Goal: Information Seeking & Learning: Learn about a topic

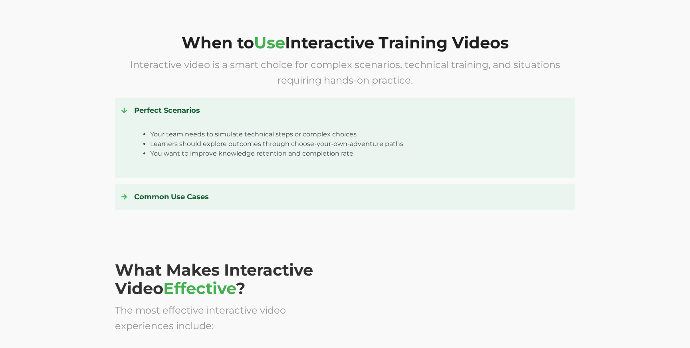
scroll to position [1134, 0]
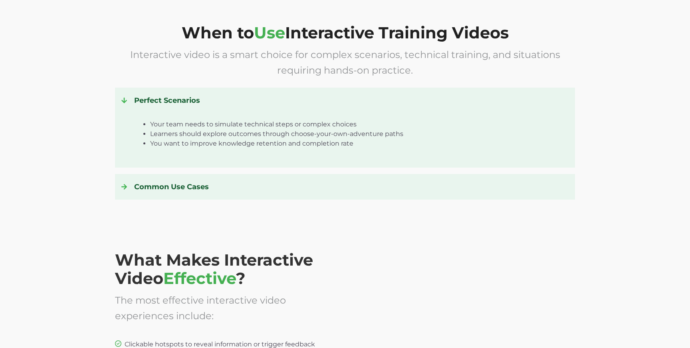
click at [130, 100] on div at bounding box center [127, 100] width 13 height 13
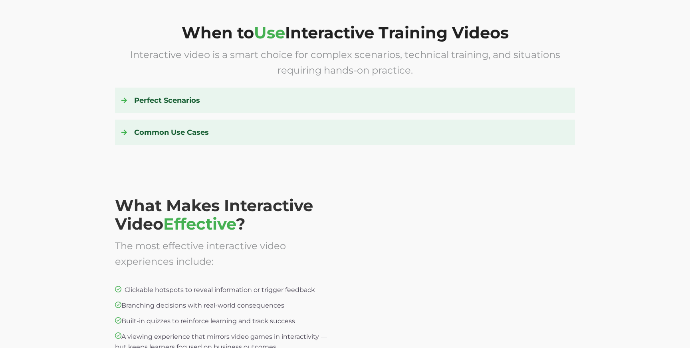
click at [125, 127] on div at bounding box center [127, 132] width 13 height 13
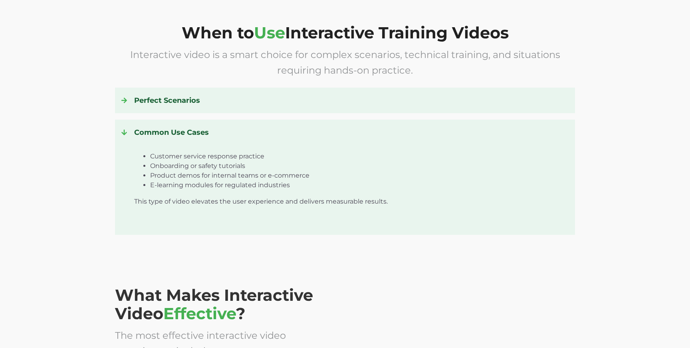
click at [125, 128] on div at bounding box center [127, 132] width 13 height 13
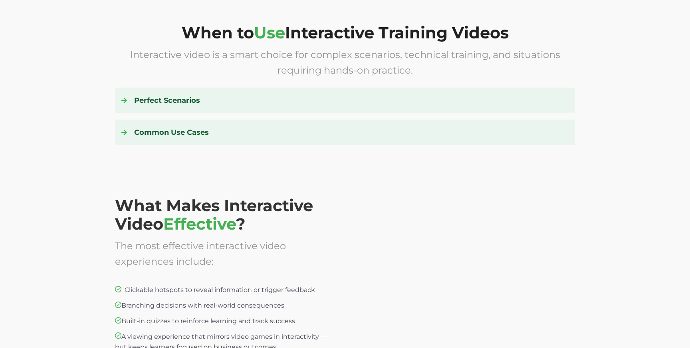
click at [503, 109] on div "Perfect Scenarios Your team needs to simulate technical steps or complex choice…" at bounding box center [345, 100] width 460 height 26
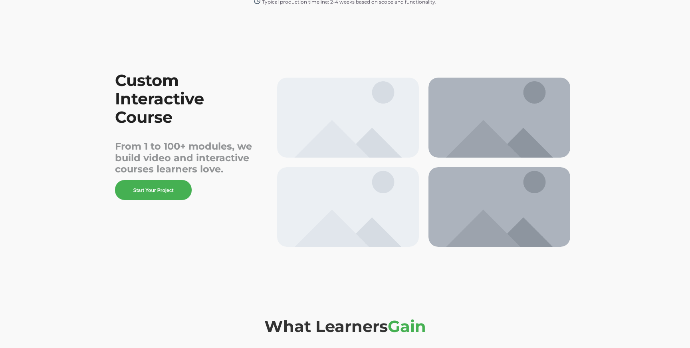
scroll to position [1715, 0]
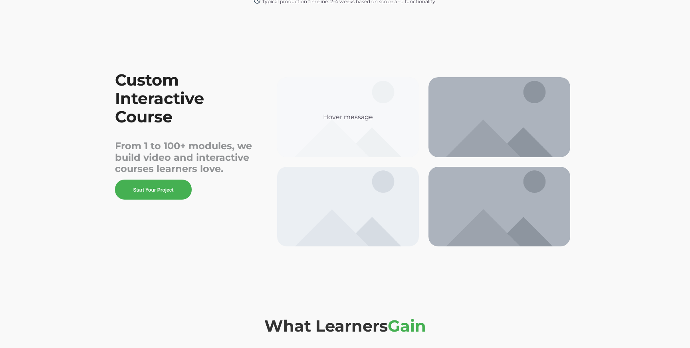
click at [344, 119] on div "Hover message" at bounding box center [348, 117] width 129 height 10
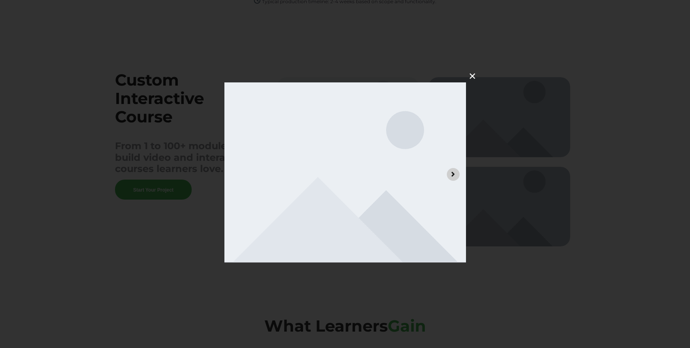
click at [455, 175] on icon "Next image" at bounding box center [453, 174] width 8 height 8
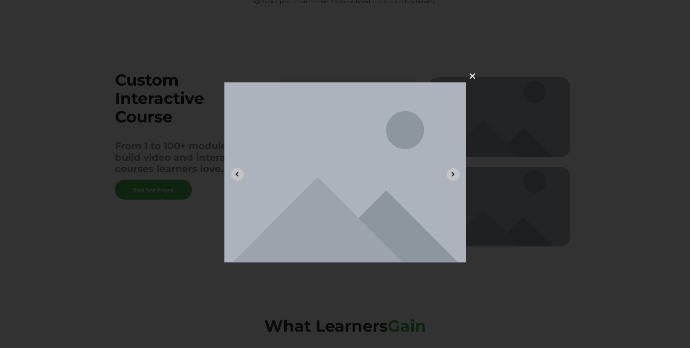
click at [473, 75] on button "✕" at bounding box center [472, 75] width 19 height 19
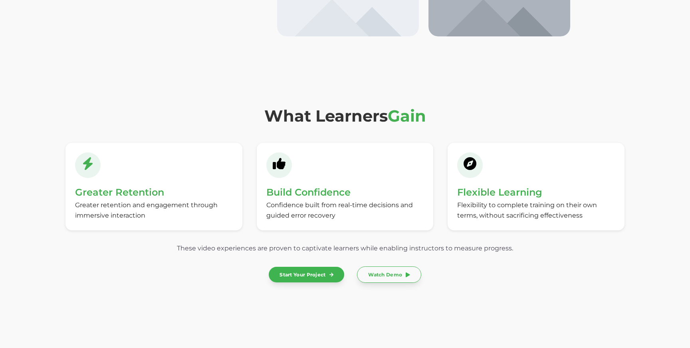
scroll to position [1925, 0]
click at [475, 169] on icon at bounding box center [470, 163] width 13 height 13
click at [282, 167] on icon at bounding box center [279, 162] width 13 height 11
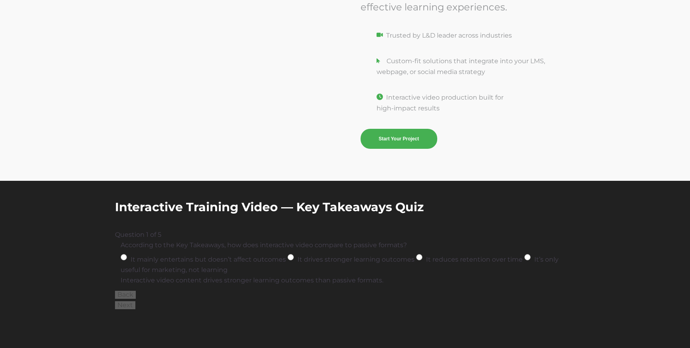
scroll to position [2500, 0]
click at [290, 258] on input "It drives stronger learning outcomes" at bounding box center [291, 256] width 6 height 6
radio input "true"
click at [129, 308] on button "Next" at bounding box center [125, 304] width 20 height 8
click at [242, 258] on input "Quizzes, clickable hotspots, and gamification" at bounding box center [240, 256] width 6 height 6
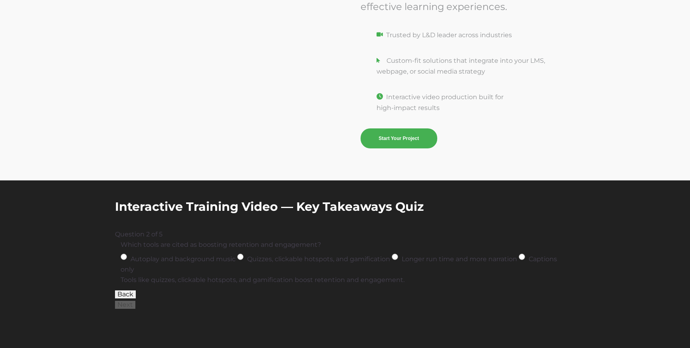
radio input "true"
click at [138, 308] on div "Next Submit Retake" at bounding box center [345, 304] width 460 height 10
click at [133, 308] on button "Next" at bounding box center [125, 304] width 20 height 8
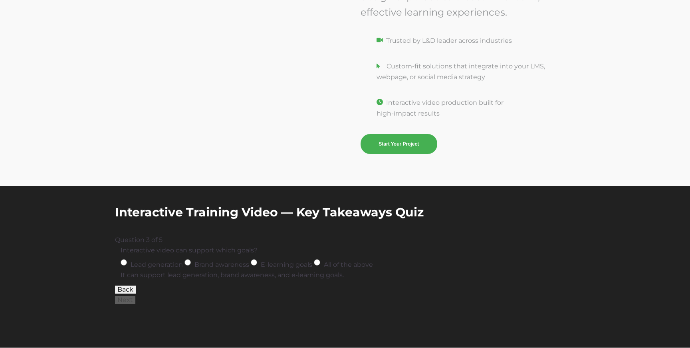
scroll to position [2497, 0]
click at [318, 265] on input "All of the above" at bounding box center [317, 262] width 6 height 6
radio input "true"
click at [124, 301] on button "Next" at bounding box center [125, 300] width 20 height 8
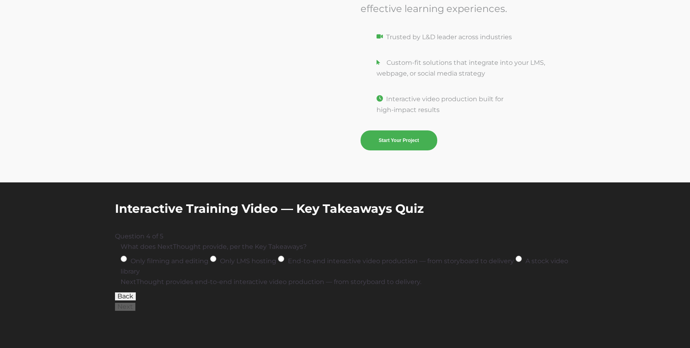
scroll to position [2507, 0]
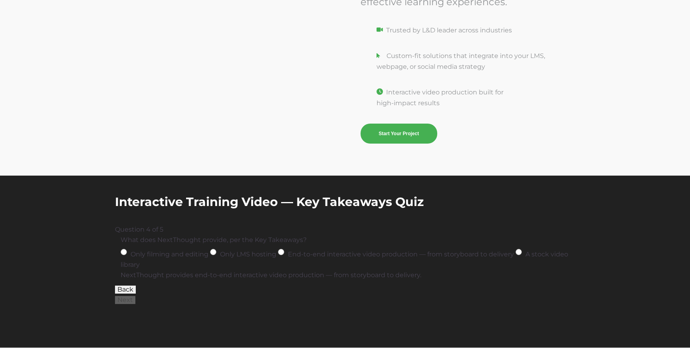
click at [283, 252] on input "End-to-end interactive video production — from storyboard to delivery" at bounding box center [281, 252] width 6 height 6
radio input "true"
click at [134, 302] on button "Next" at bounding box center [125, 300] width 20 height 8
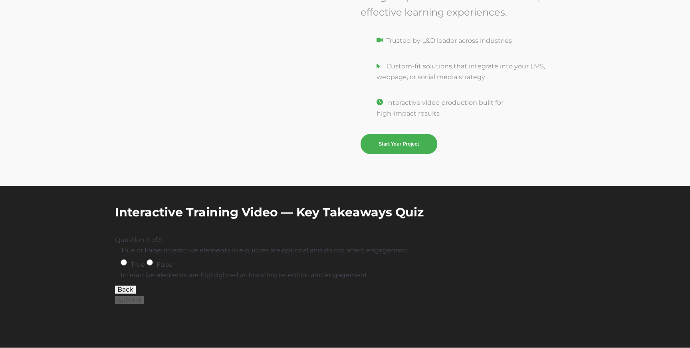
click at [151, 261] on input "False" at bounding box center [150, 262] width 6 height 6
radio input "true"
click at [129, 300] on button "Submit" at bounding box center [129, 300] width 29 height 8
click at [155, 312] on span "(100%)" at bounding box center [158, 310] width 20 height 8
click at [138, 301] on button "Retake" at bounding box center [129, 300] width 28 height 8
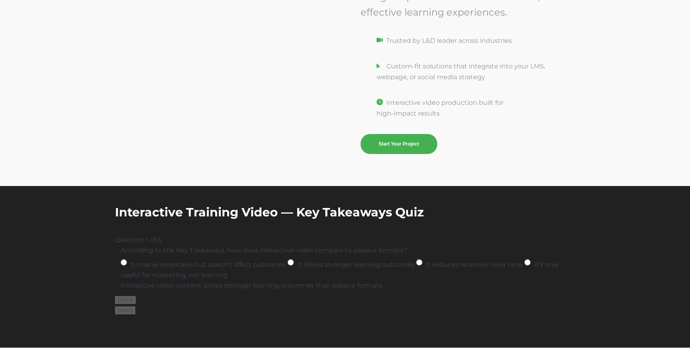
click at [245, 215] on span "Interactive Training Video — Key Takeaways Quiz" at bounding box center [269, 212] width 309 height 15
click at [310, 214] on span "Interactive Training Video — Key Takeaways Quiz" at bounding box center [269, 212] width 309 height 15
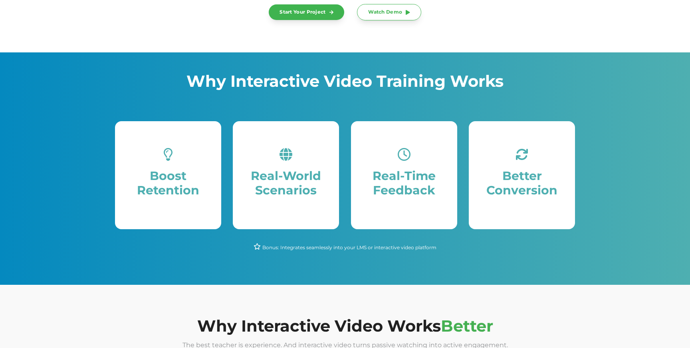
scroll to position [0, 0]
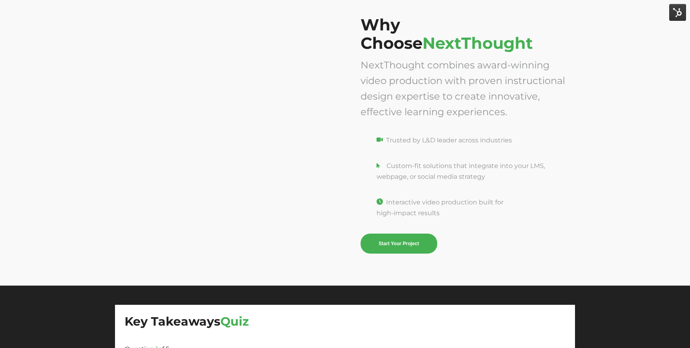
scroll to position [2531, 0]
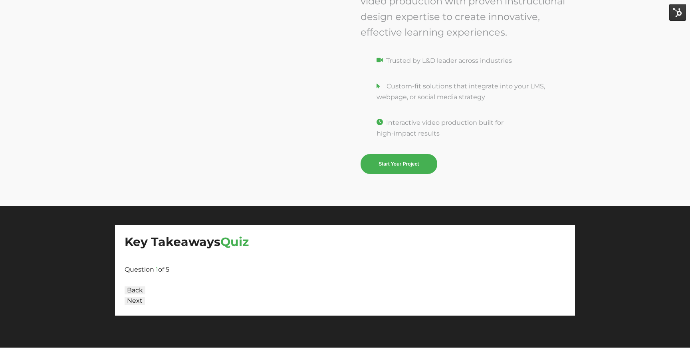
click at [163, 264] on div "Question 1 of 5" at bounding box center [345, 269] width 441 height 10
click at [162, 254] on div at bounding box center [345, 259] width 441 height 10
click at [150, 274] on div at bounding box center [345, 279] width 441 height 10
drag, startPoint x: 175, startPoint y: 259, endPoint x: 107, endPoint y: 254, distance: 68.1
click at [107, 254] on div "Key Takeaways Quiz Question 1 of 5 Back Next" at bounding box center [345, 276] width 690 height 141
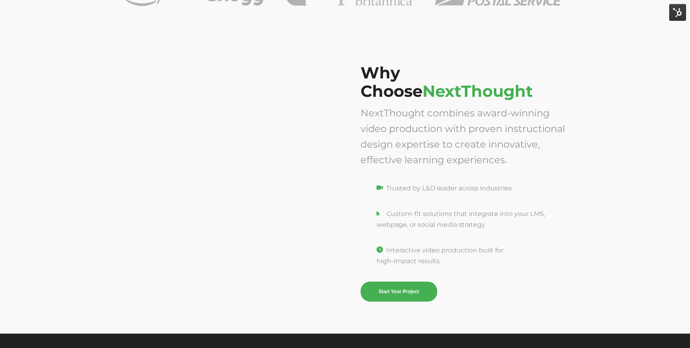
scroll to position [2531, 0]
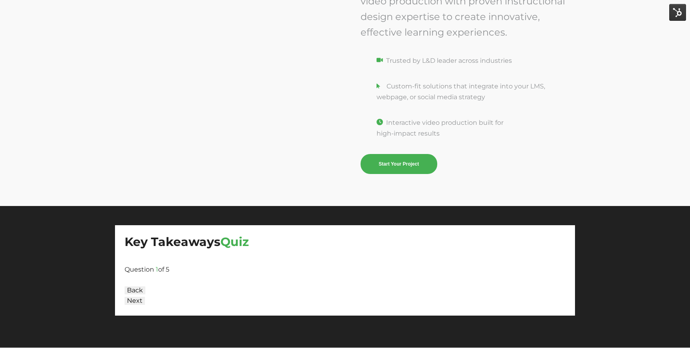
click at [151, 267] on span "Question" at bounding box center [140, 269] width 30 height 8
click at [172, 258] on div at bounding box center [345, 259] width 441 height 10
click at [142, 280] on div at bounding box center [345, 279] width 441 height 10
click at [138, 300] on button "Next" at bounding box center [135, 300] width 20 height 8
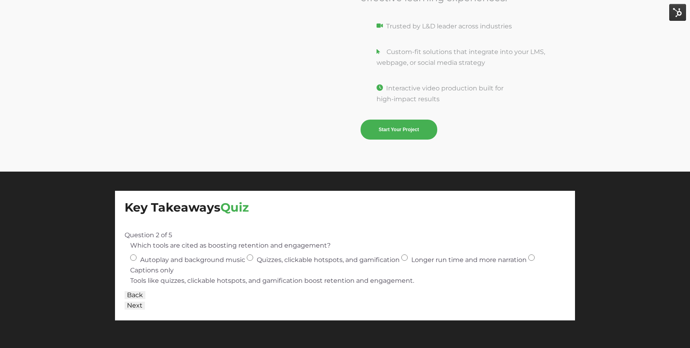
scroll to position [2564, 0]
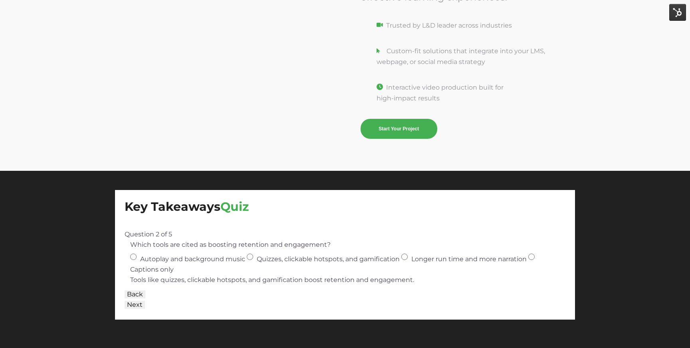
click at [251, 259] on input "Quizzes, clickable hotspots, and gamification" at bounding box center [250, 256] width 6 height 6
radio input "true"
click at [131, 302] on div "Next" at bounding box center [345, 304] width 441 height 10
click at [137, 308] on button "Next" at bounding box center [135, 304] width 20 height 8
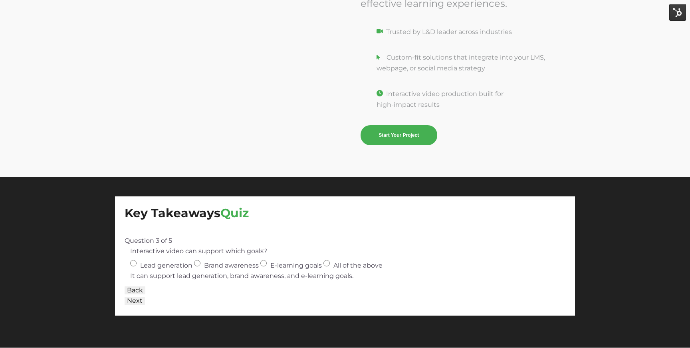
click at [137, 290] on button "Back" at bounding box center [135, 290] width 21 height 8
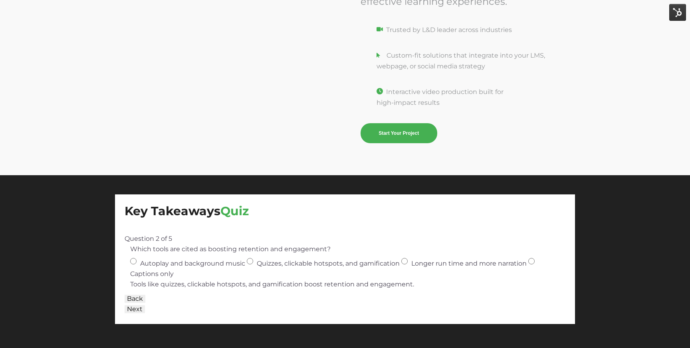
click at [136, 302] on button "Back" at bounding box center [135, 298] width 21 height 8
click at [139, 311] on button "Next" at bounding box center [135, 309] width 20 height 8
click at [140, 300] on button "Back" at bounding box center [135, 298] width 21 height 8
click at [169, 297] on div "Back Next" at bounding box center [345, 303] width 441 height 21
click at [280, 274] on div "It mainly entertains but doesn’t affect outcomes It drives stronger learning ou…" at bounding box center [345, 267] width 430 height 22
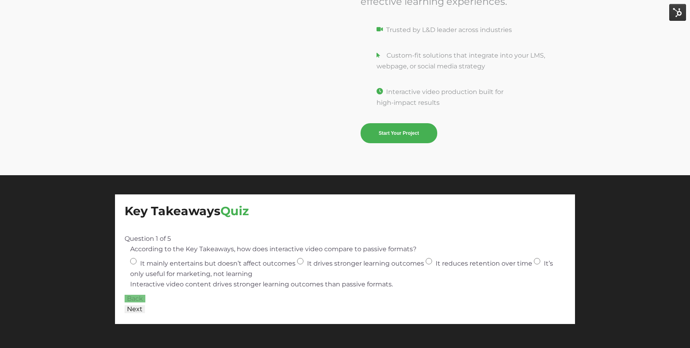
click at [282, 266] on span "It mainly entertains but doesn’t affect outcomes" at bounding box center [217, 263] width 155 height 8
click at [137, 264] on input "It mainly entertains but doesn’t affect outcomes" at bounding box center [133, 261] width 6 height 6
radio input "true"
click at [441, 180] on div "Key Takeaways Quiz Question 1 of 5 According to the Key Takeaways, how does int…" at bounding box center [345, 265] width 690 height 181
